Goal: Information Seeking & Learning: Learn about a topic

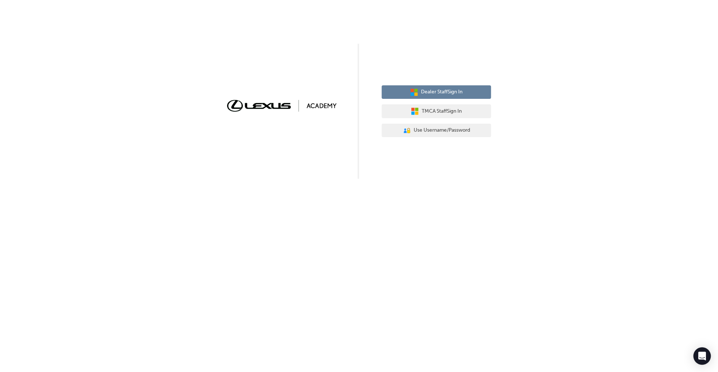
click at [449, 89] on span "Dealer Staff Sign In" at bounding box center [442, 92] width 42 height 8
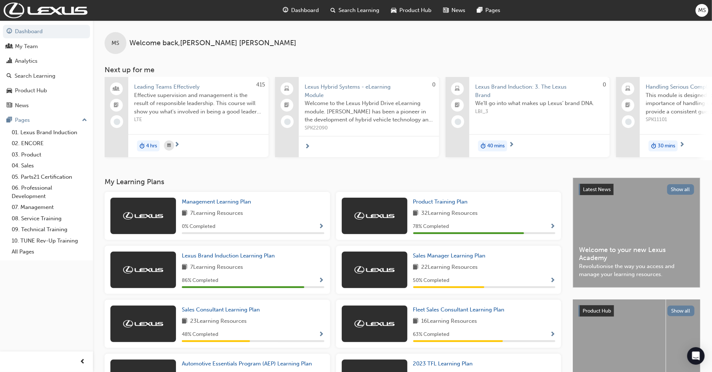
click at [357, 9] on span "Search Learning" at bounding box center [358, 10] width 41 height 8
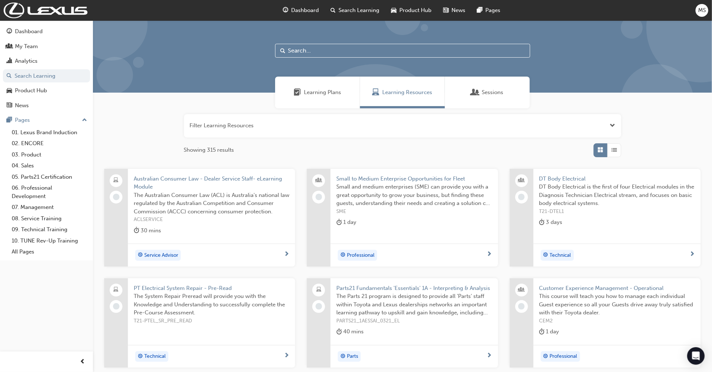
click at [319, 47] on input "text" at bounding box center [402, 51] width 255 height 14
click at [291, 49] on input "text" at bounding box center [402, 51] width 255 height 14
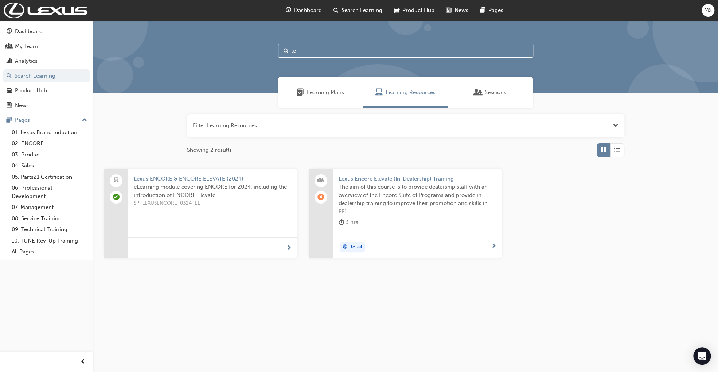
type input "l"
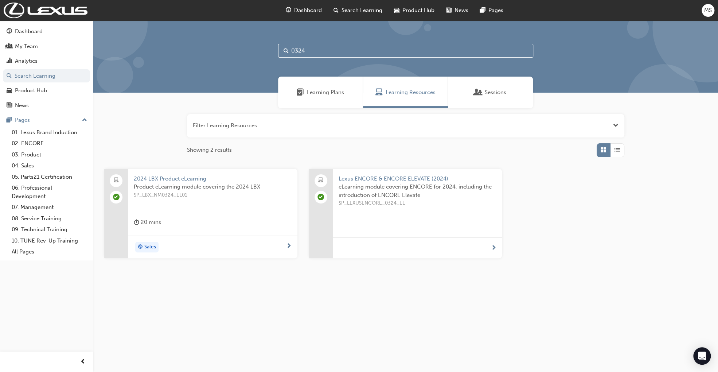
type input "0324"
click at [394, 196] on span "eLearning module covering ENCORE for 2024, including the introduction of ENCORE…" at bounding box center [417, 191] width 158 height 16
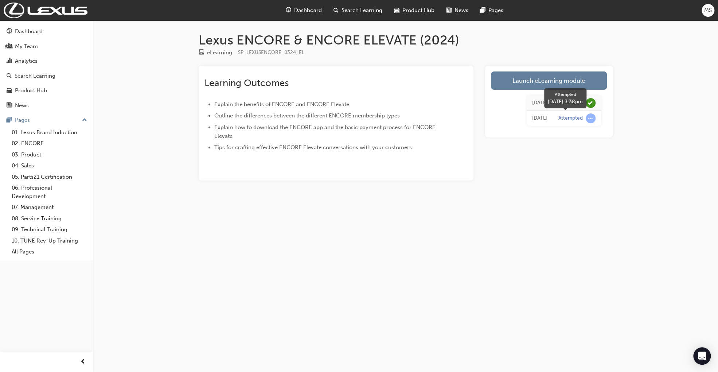
click at [589, 119] on span "learningRecordVerb_ATTEMPT-icon" at bounding box center [590, 118] width 10 height 10
click at [532, 102] on div "[DATE]" at bounding box center [539, 103] width 15 height 8
click at [589, 100] on span "learningRecordVerb_PASS-icon" at bounding box center [590, 103] width 10 height 10
click at [572, 102] on div "Passed" at bounding box center [566, 102] width 16 height 7
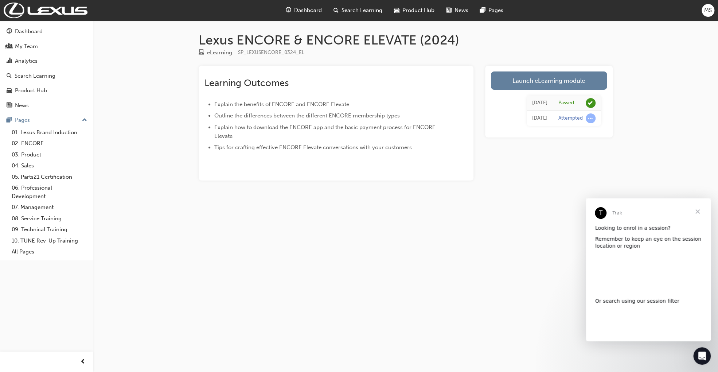
click at [554, 102] on td "Passed" at bounding box center [577, 102] width 48 height 15
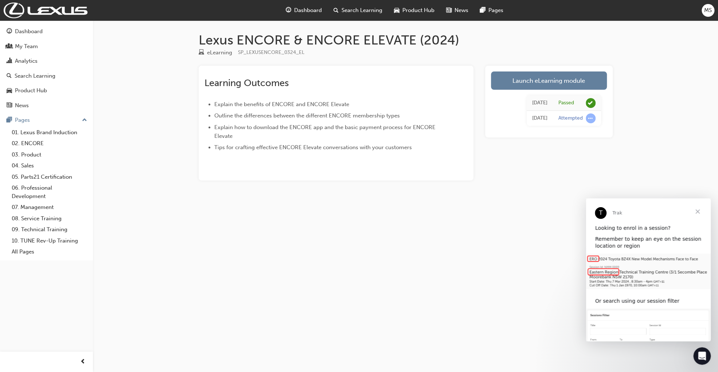
click at [702, 212] on span "Close" at bounding box center [697, 211] width 26 height 26
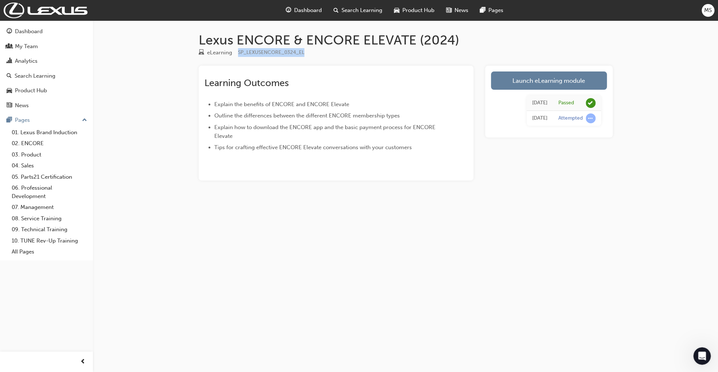
drag, startPoint x: 305, startPoint y: 50, endPoint x: 238, endPoint y: 50, distance: 67.4
click at [238, 50] on div "eLearning SP_LEXUSENCORE_0324_EL" at bounding box center [406, 54] width 414 height 12
drag, startPoint x: 238, startPoint y: 50, endPoint x: 248, endPoint y: 53, distance: 11.5
copy span "SP_LEXUSENCORE_0324_EL"
click at [271, 55] on div "SP_LEXUSENCORE_0324_EL" at bounding box center [271, 52] width 66 height 9
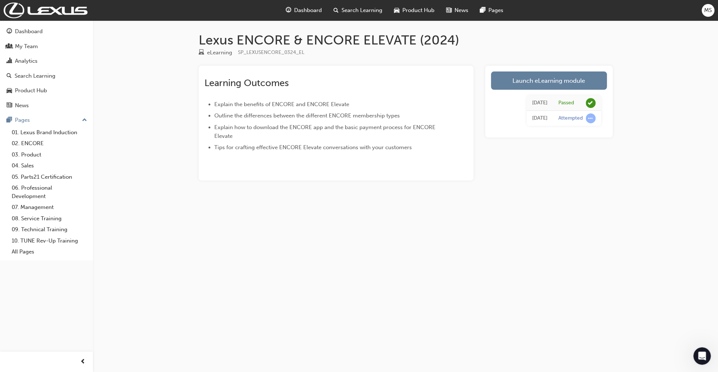
click at [267, 53] on span "SP_LEXUSENCORE_0324_EL" at bounding box center [271, 52] width 66 height 6
click at [208, 50] on div "eLearning" at bounding box center [219, 52] width 25 height 8
click at [247, 51] on span "SP_LEXUSENCORE_0324_EL" at bounding box center [271, 52] width 66 height 6
click at [588, 102] on span "learningRecordVerb_PASS-icon" at bounding box center [590, 103] width 10 height 10
click at [591, 122] on span "learningRecordVerb_ATTEMPT-icon" at bounding box center [590, 118] width 10 height 10
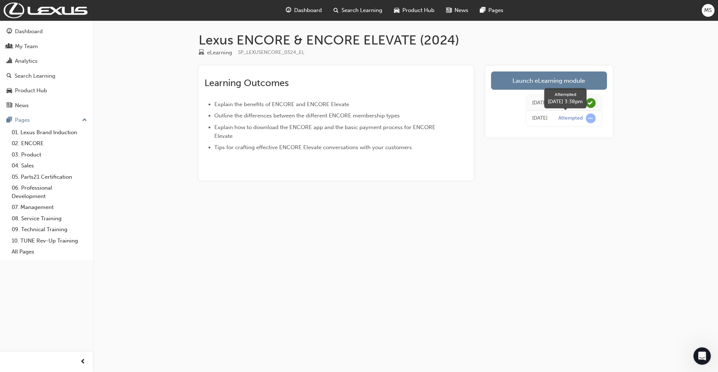
click at [575, 119] on div "Attempted" at bounding box center [570, 118] width 24 height 7
click at [532, 119] on div "[DATE]" at bounding box center [539, 118] width 15 height 8
click at [526, 107] on td "[DATE]" at bounding box center [539, 102] width 26 height 15
click at [367, 8] on span "Search Learning" at bounding box center [361, 10] width 41 height 8
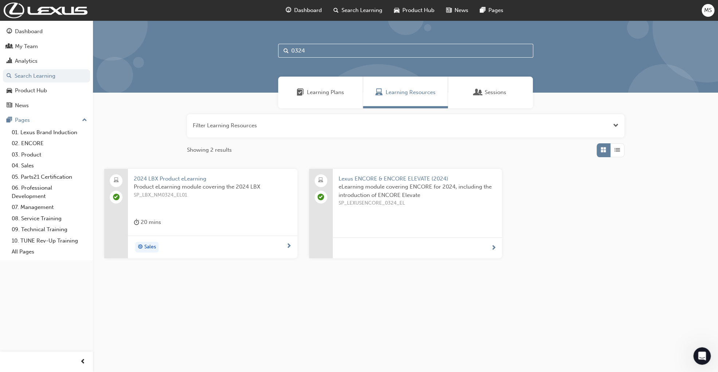
drag, startPoint x: 322, startPoint y: 51, endPoint x: 285, endPoint y: 52, distance: 36.8
click at [285, 52] on div "0324" at bounding box center [405, 51] width 255 height 14
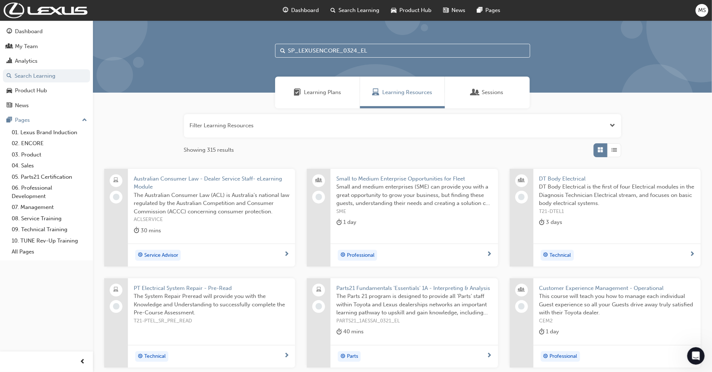
type input "SP_LEXUSENCORE_0324_EL"
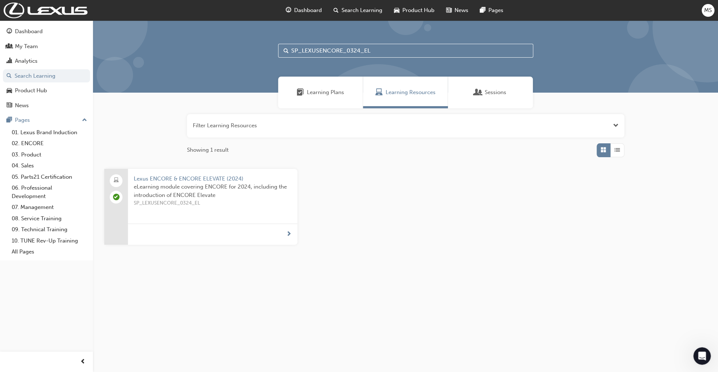
click at [291, 236] on div at bounding box center [288, 234] width 5 height 9
click at [114, 179] on span "laptop-icon" at bounding box center [116, 180] width 5 height 9
click at [216, 176] on span "Lexus ENCORE & ENCORE ELEVATE (2024)" at bounding box center [213, 179] width 158 height 8
click at [117, 195] on span "learningRecordVerb_PASS-icon" at bounding box center [116, 196] width 7 height 7
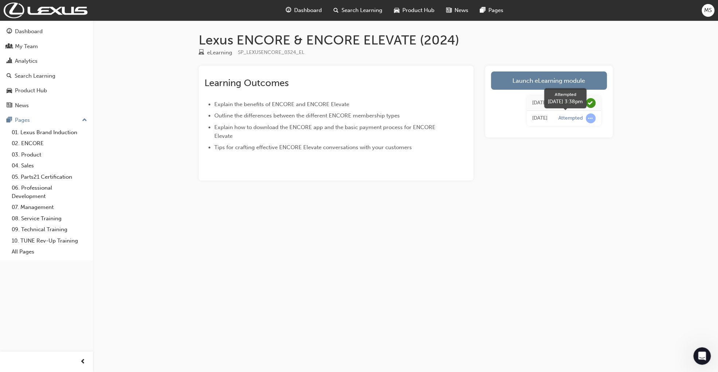
click at [588, 118] on span "learningRecordVerb_ATTEMPT-icon" at bounding box center [590, 118] width 10 height 10
click at [580, 118] on div "Attempted" at bounding box center [570, 118] width 24 height 7
click at [574, 116] on div "Attempted" at bounding box center [570, 118] width 24 height 7
click at [593, 116] on span "learningRecordVerb_ATTEMPT-icon" at bounding box center [590, 118] width 10 height 10
click at [532, 103] on div "[DATE]" at bounding box center [539, 103] width 15 height 8
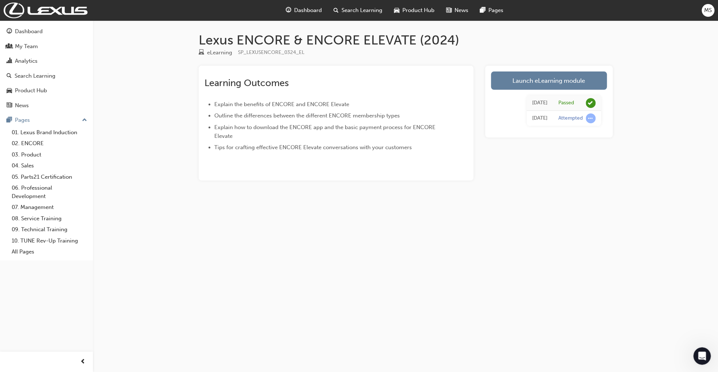
drag, startPoint x: 532, startPoint y: 103, endPoint x: 538, endPoint y: 103, distance: 6.2
click at [538, 103] on div "[DATE]" at bounding box center [539, 103] width 15 height 8
drag, startPoint x: 538, startPoint y: 103, endPoint x: 587, endPoint y: 103, distance: 48.8
click at [587, 103] on span "learningRecordVerb_PASS-icon" at bounding box center [590, 103] width 10 height 10
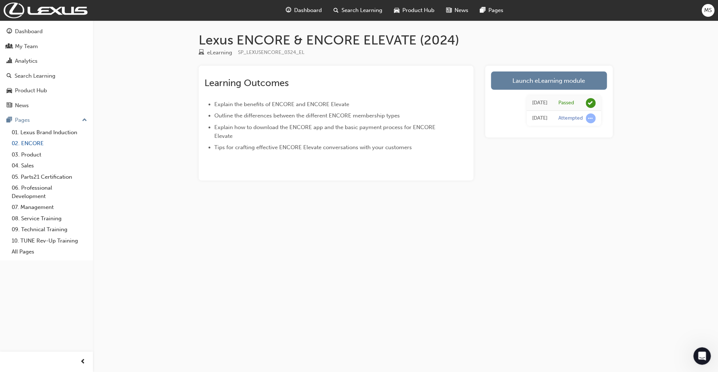
click at [34, 142] on link "02. ENCORE" at bounding box center [49, 143] width 81 height 11
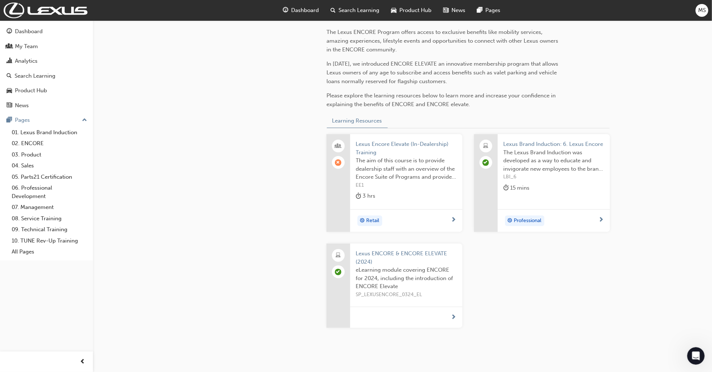
scroll to position [219, 0]
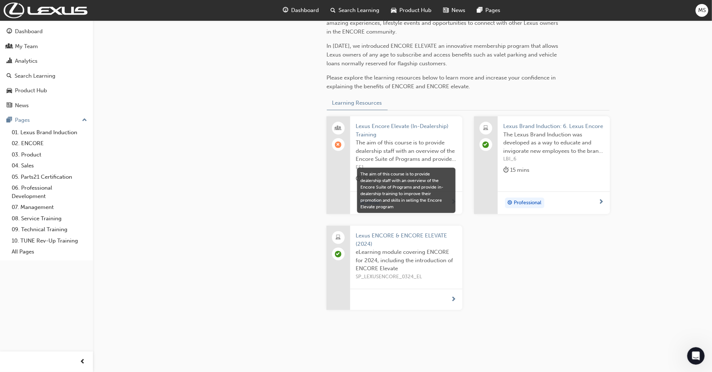
click at [425, 147] on span "The aim of this course is to provide dealership staff with an overview of the E…" at bounding box center [406, 150] width 101 height 25
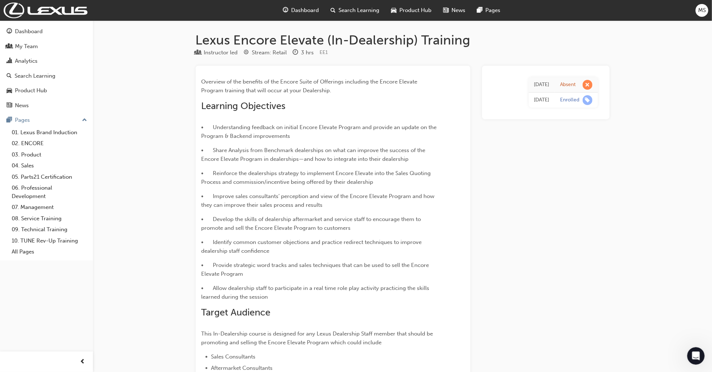
scroll to position [219, 0]
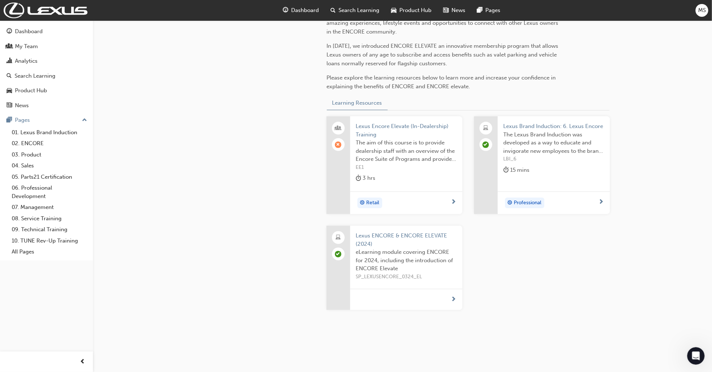
click at [404, 250] on span "eLearning module covering ENCORE for 2024, including the introduction of ENCORE…" at bounding box center [406, 260] width 101 height 25
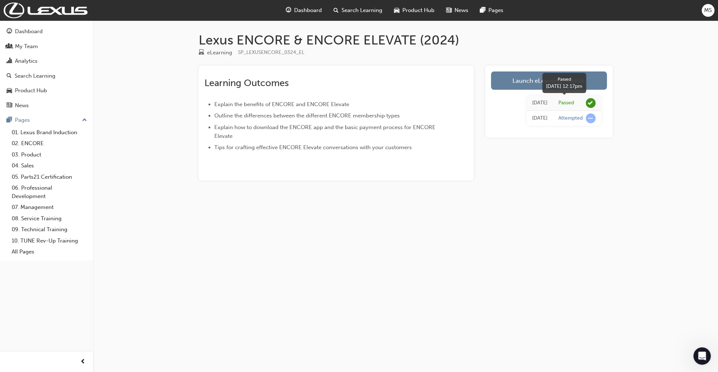
click at [589, 102] on span "learningRecordVerb_PASS-icon" at bounding box center [590, 103] width 10 height 10
click at [589, 122] on span "learningRecordVerb_ATTEMPT-icon" at bounding box center [590, 118] width 10 height 10
click at [534, 118] on div "[DATE]" at bounding box center [539, 118] width 15 height 8
click at [532, 101] on div "[DATE]" at bounding box center [539, 103] width 15 height 8
click at [537, 80] on link "Launch eLearning module" at bounding box center [549, 80] width 116 height 18
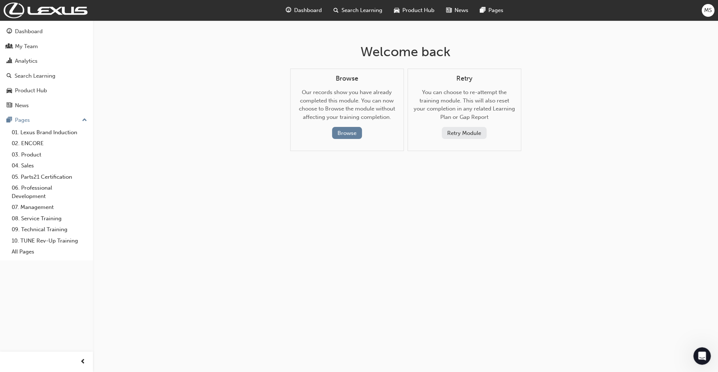
click at [461, 132] on button "Retry Module" at bounding box center [464, 133] width 45 height 12
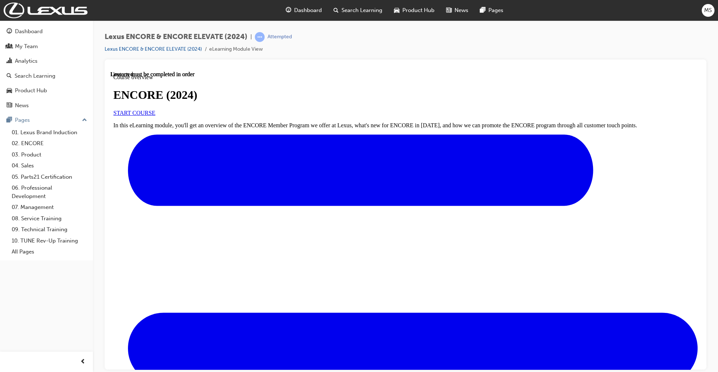
click at [155, 115] on span "START COURSE" at bounding box center [134, 112] width 42 height 6
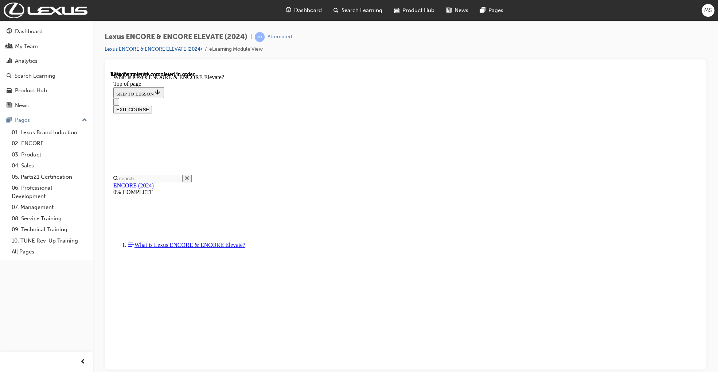
scroll to position [567, 0]
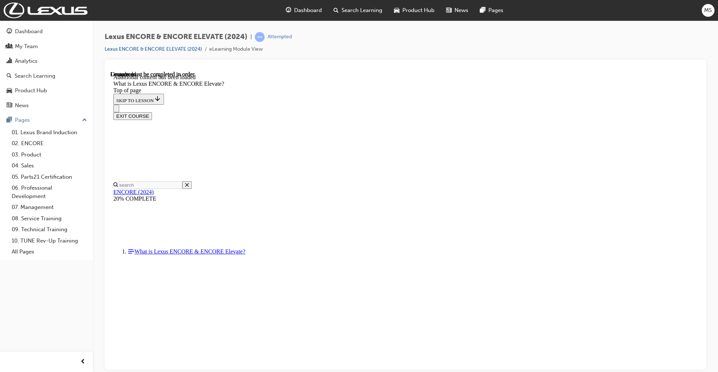
scroll to position [1081, 0]
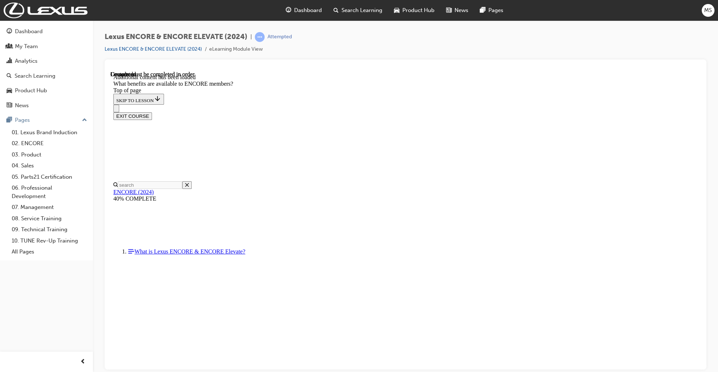
click at [455, 36] on div "Lexus ENCORE & ENCORE ELEVATE (2024) | Attempted Lexus ENCORE & ENCORE ELEVATE …" at bounding box center [405, 45] width 601 height 27
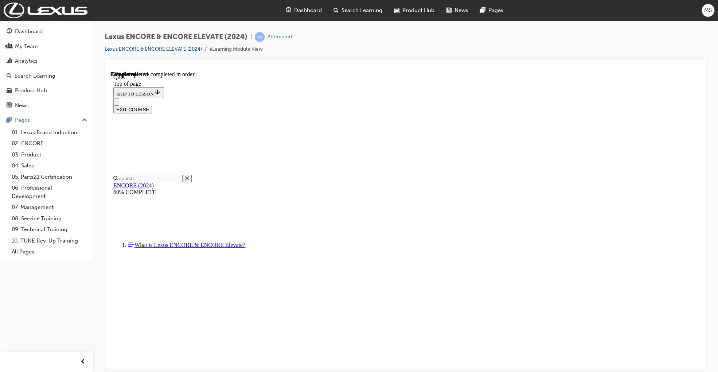
scroll to position [22, 0]
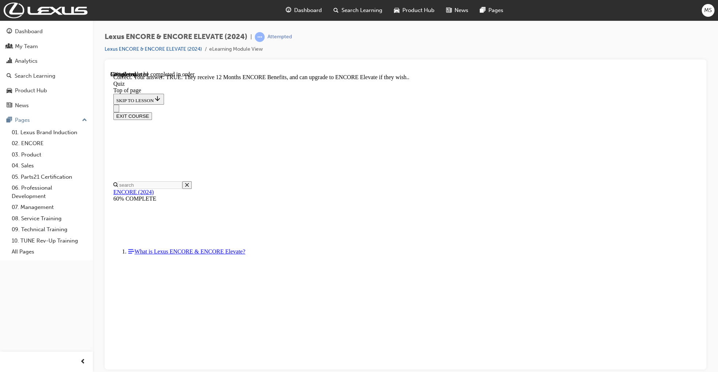
scroll to position [35, 0]
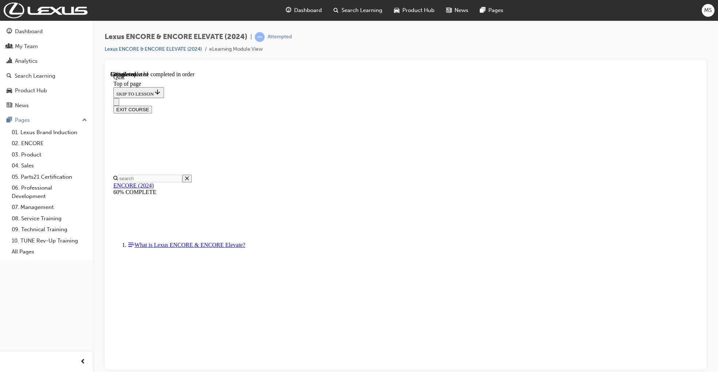
scroll to position [95, 0]
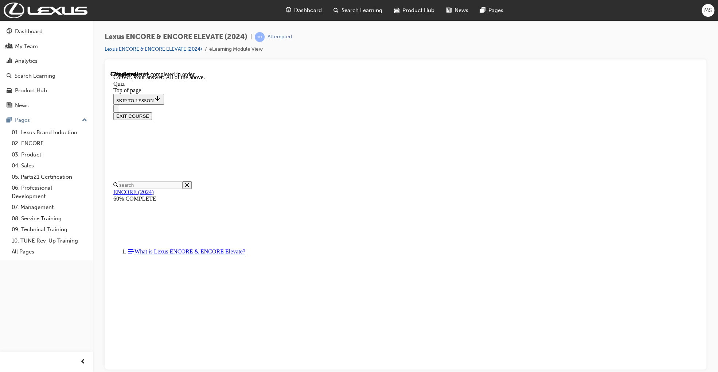
scroll to position [127, 0]
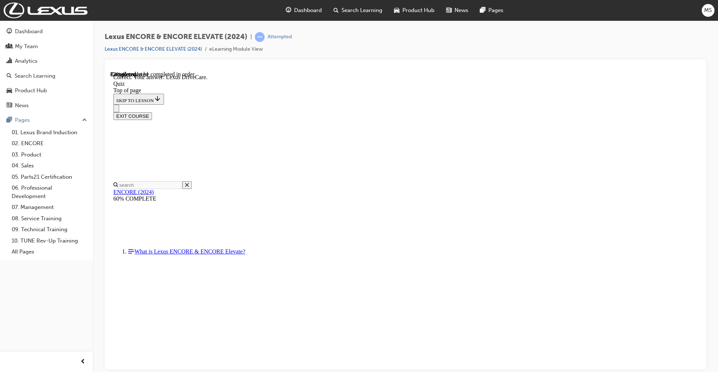
scroll to position [98, 0]
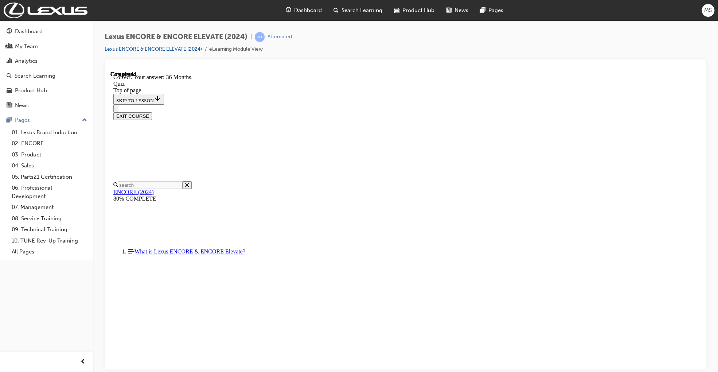
scroll to position [56, 0]
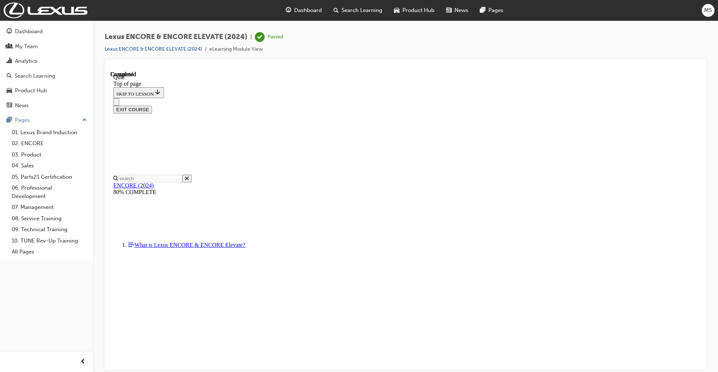
scroll to position [97, 0]
click at [152, 105] on button "EXIT COURSE" at bounding box center [132, 109] width 39 height 8
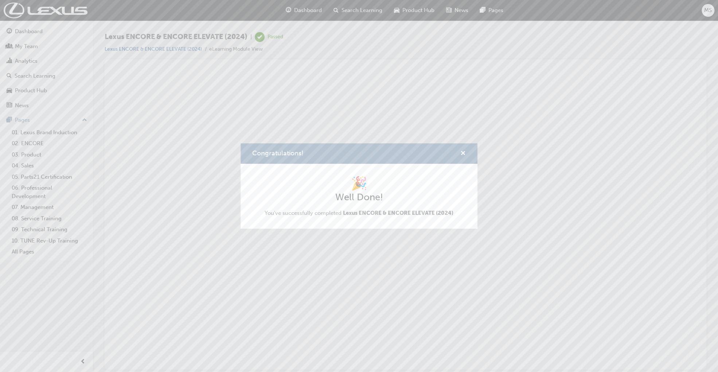
scroll to position [0, 0]
click at [465, 154] on span "cross-icon" at bounding box center [462, 153] width 5 height 7
